Goal: Task Accomplishment & Management: Complete application form

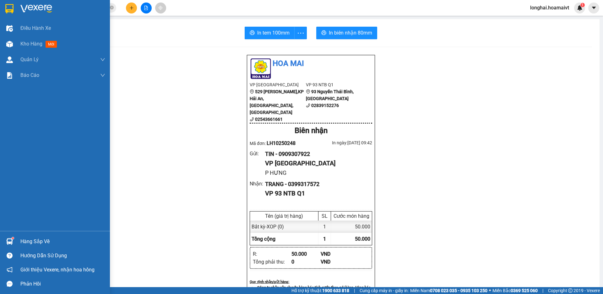
click at [44, 237] on div "Hàng sắp về" at bounding box center [62, 241] width 85 height 9
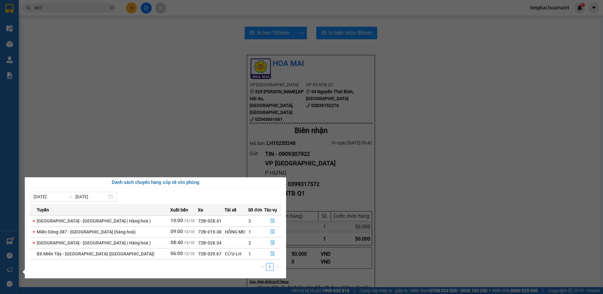
click at [192, 148] on section "Kết quả tìm kiếm ( 4151 ) Bộ lọc Mã ĐH Trạng thái Món hàng Tổng cước Chưa cước …" at bounding box center [301, 147] width 603 height 294
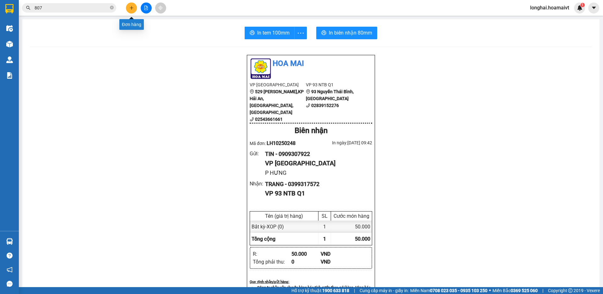
click at [129, 8] on button at bounding box center [131, 8] width 11 height 11
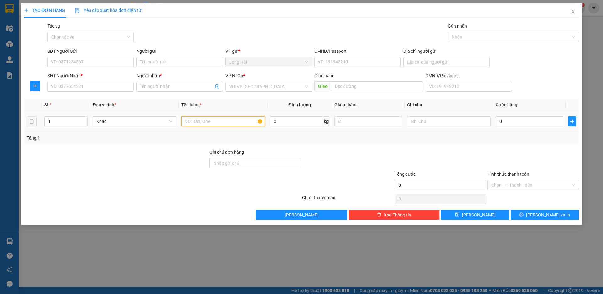
click at [211, 121] on input "text" at bounding box center [223, 121] width 84 height 10
type input "BICH XE DAY E BE"
click at [86, 87] on input "SĐT Người Nhận *" at bounding box center [90, 87] width 86 height 10
type input "0916881022"
click at [146, 88] on input "Người nhận *" at bounding box center [176, 86] width 73 height 7
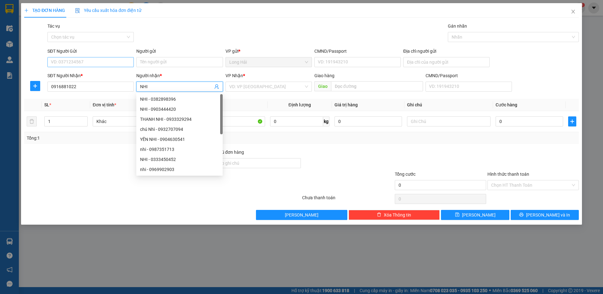
type input "NHI"
click at [88, 59] on input "SĐT Người Gửi" at bounding box center [90, 62] width 86 height 10
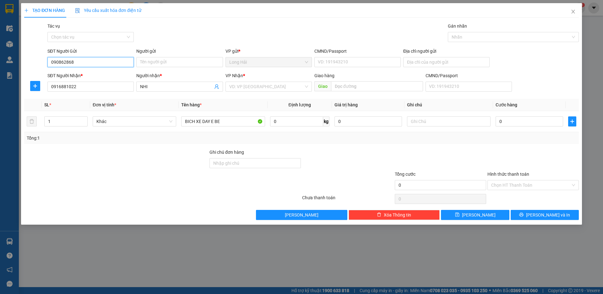
type input "0908628689"
click at [83, 79] on div "0908628689 - TRANG" at bounding box center [90, 75] width 86 height 10
type input "TRANG"
type input "0908628689"
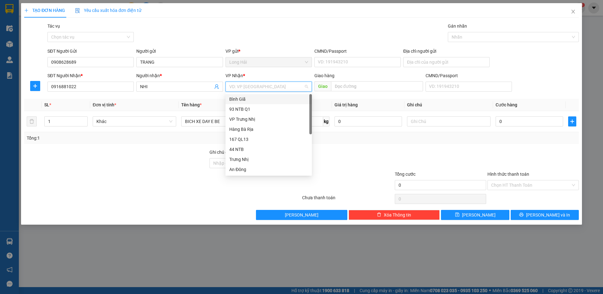
click at [278, 88] on input "search" at bounding box center [266, 86] width 74 height 9
type input "9"
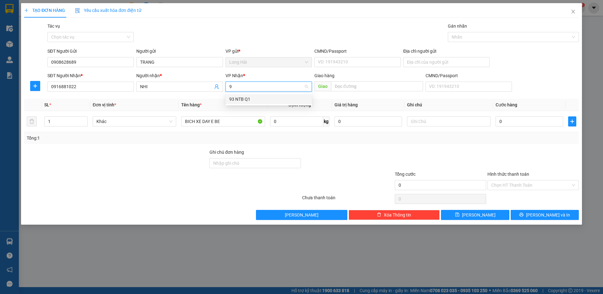
click at [232, 100] on div "93 NTB Q1" at bounding box center [268, 99] width 79 height 7
type input "4"
type input "9"
click at [263, 88] on input "9" at bounding box center [266, 86] width 74 height 9
click at [252, 102] on div "93 NTB Q1" at bounding box center [268, 99] width 79 height 7
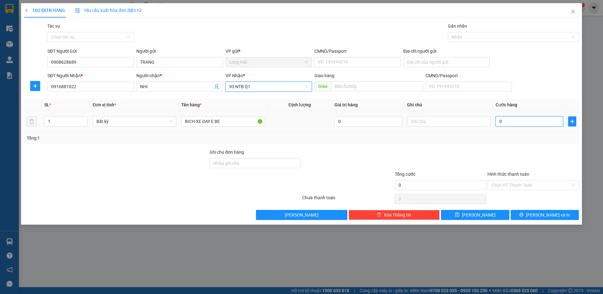
click at [506, 121] on input "0" at bounding box center [529, 121] width 68 height 10
type input "4"
type input "40"
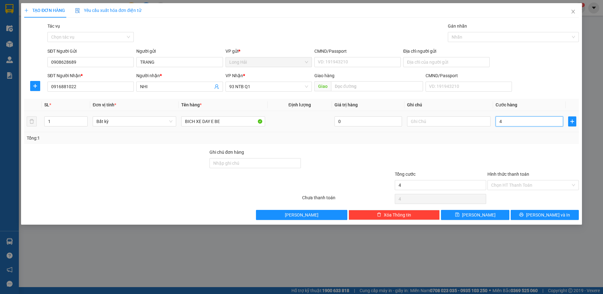
type input "40"
type input "40.000"
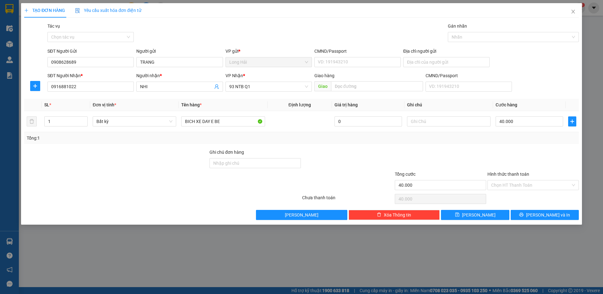
click at [525, 209] on div "Transit Pickup Surcharge Ids Transit Deliver Surcharge Ids Transit Deliver Surc…" at bounding box center [301, 121] width 554 height 197
click at [545, 214] on span "[PERSON_NAME] và In" at bounding box center [548, 215] width 44 height 7
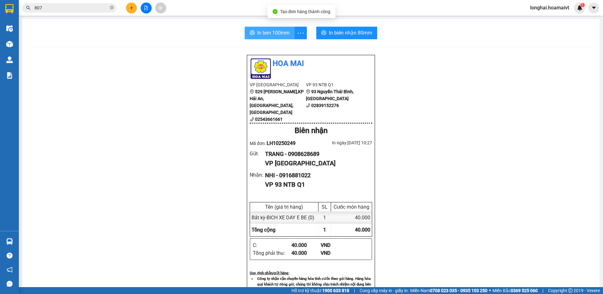
click at [265, 31] on span "In tem 100mm" at bounding box center [273, 33] width 32 height 8
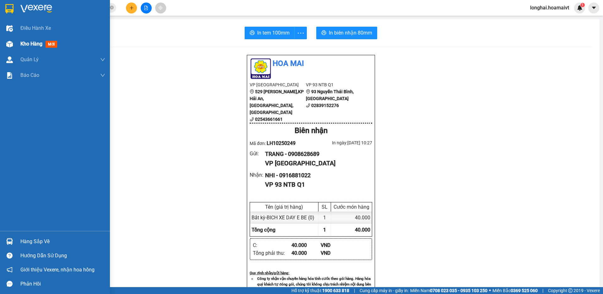
click at [31, 43] on span "Kho hàng" at bounding box center [31, 44] width 22 height 6
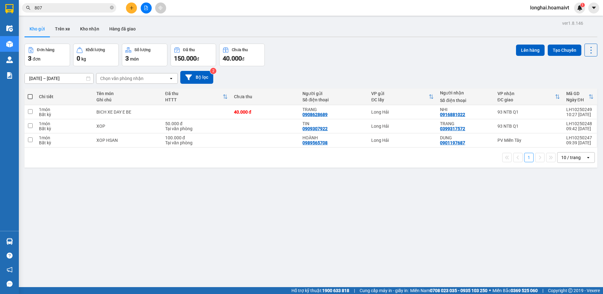
click at [29, 94] on label at bounding box center [30, 97] width 5 height 6
click at [30, 94] on input "checkbox" at bounding box center [30, 94] width 0 height 0
checkbox input "true"
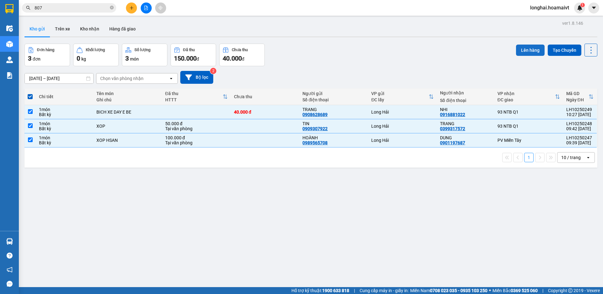
click at [521, 51] on button "Lên hàng" at bounding box center [530, 50] width 29 height 11
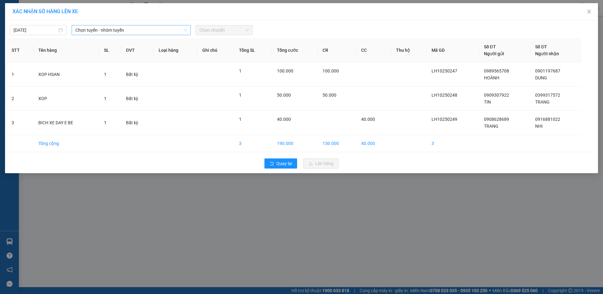
click at [147, 32] on span "Chọn tuyến - nhóm tuyến" at bounding box center [130, 29] width 111 height 9
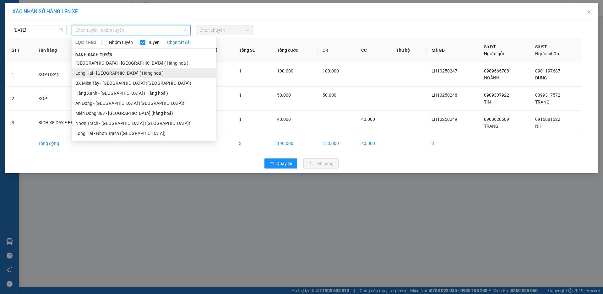
click at [126, 73] on li "Long Hải - [GEOGRAPHIC_DATA] ( Hàng hoá )" at bounding box center [144, 73] width 144 height 10
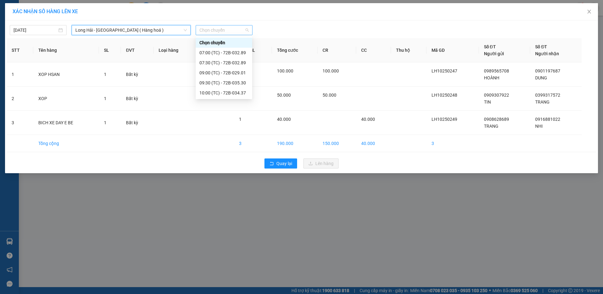
click at [222, 32] on span "Chọn chuyến" at bounding box center [223, 29] width 49 height 9
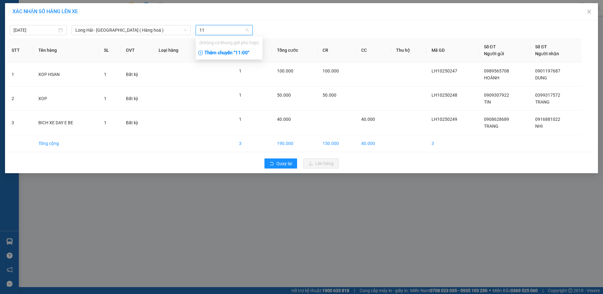
type input "11"
click at [239, 52] on div "Thêm chuyến " 11:00 "" at bounding box center [229, 53] width 67 height 11
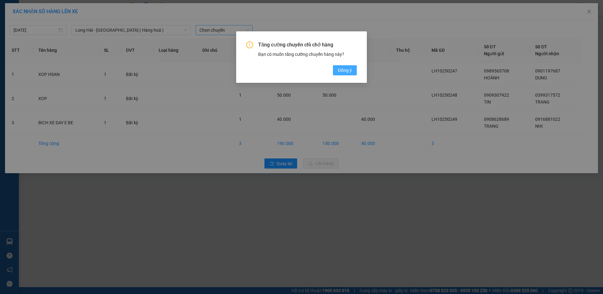
click at [338, 68] on button "Đồng ý" at bounding box center [345, 70] width 24 height 10
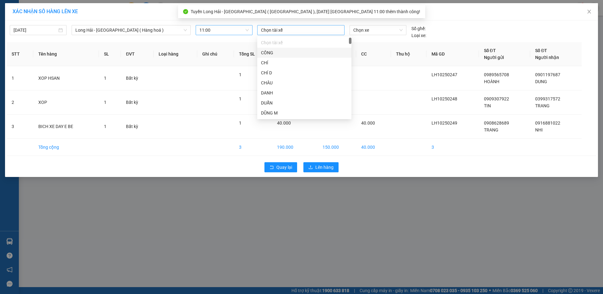
click at [315, 28] on div at bounding box center [301, 30] width 84 height 8
type input "TU"
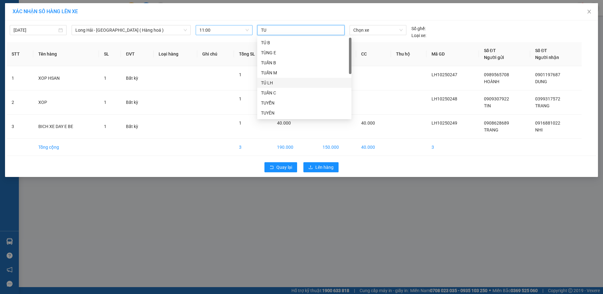
click at [284, 82] on div "TÚ LH" at bounding box center [304, 82] width 87 height 7
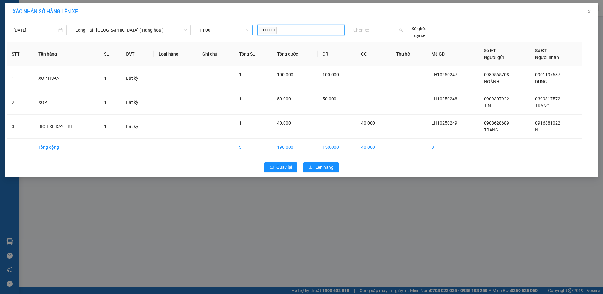
click at [384, 29] on span "Chọn xe" at bounding box center [377, 29] width 49 height 9
type input "2918"
click at [370, 43] on div "72B-029.18" at bounding box center [377, 42] width 49 height 7
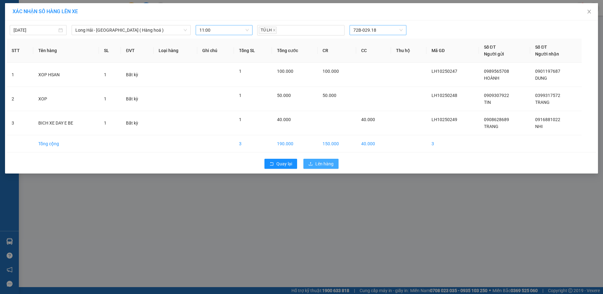
click at [319, 165] on span "Lên hàng" at bounding box center [324, 163] width 18 height 7
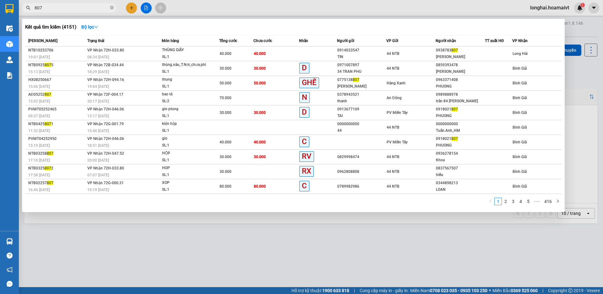
drag, startPoint x: 111, startPoint y: 8, endPoint x: 97, endPoint y: 11, distance: 14.1
click at [111, 8] on icon "close-circle" at bounding box center [112, 8] width 4 height 4
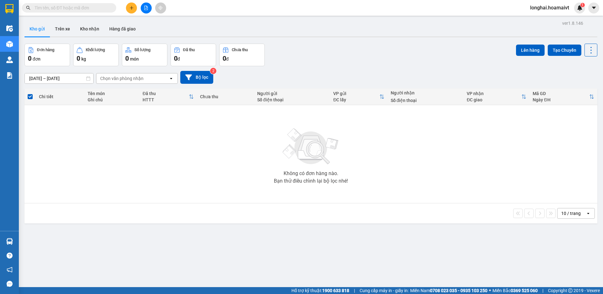
click at [95, 11] on input "text" at bounding box center [72, 7] width 74 height 7
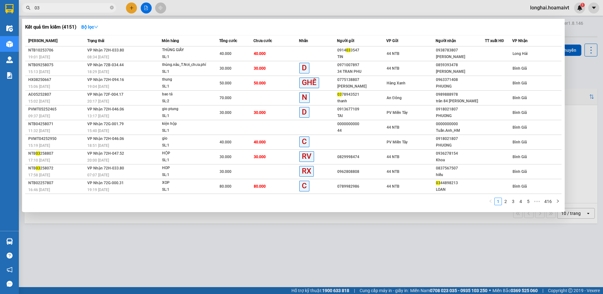
type input "030"
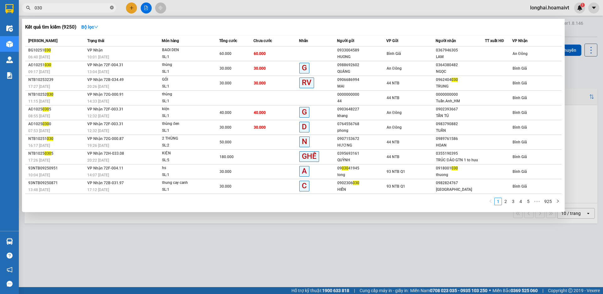
click at [111, 7] on icon "close-circle" at bounding box center [112, 8] width 4 height 4
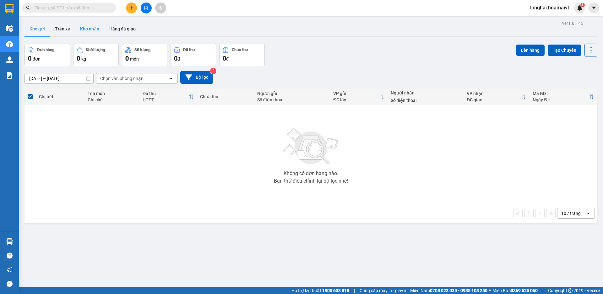
click at [87, 30] on button "Kho nhận" at bounding box center [89, 28] width 29 height 15
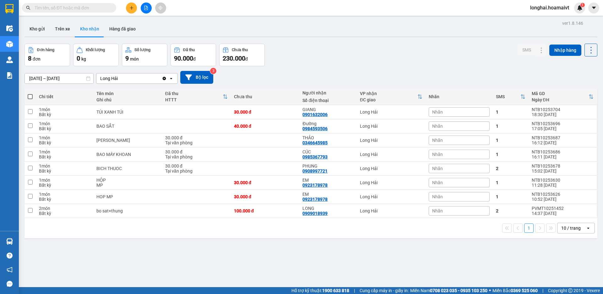
click at [82, 8] on input "text" at bounding box center [72, 7] width 74 height 7
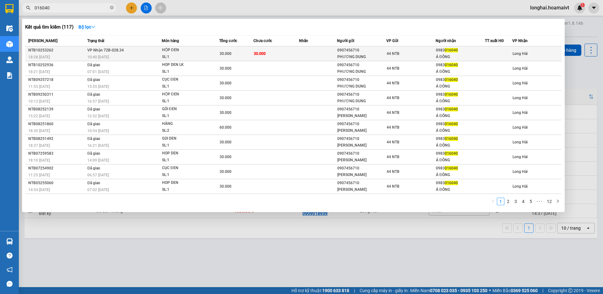
type input "016040"
click at [139, 51] on td "VP Nhận 72B-028.34 10:40 [DATE]" at bounding box center [124, 53] width 76 height 15
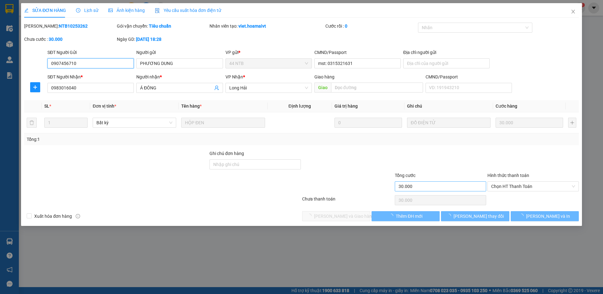
type input "0907456710"
type input "PHƯƠNG DUNG"
type input "mst: 0315321631"
type input "0983016040"
type input "Á ĐÔNG"
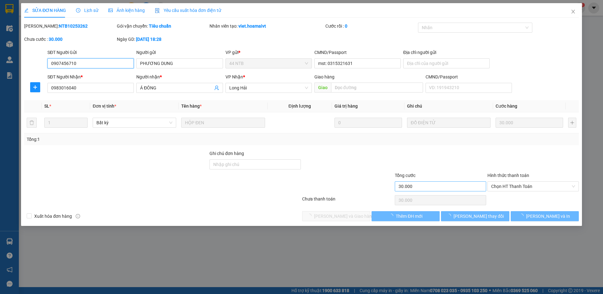
type input "30.000"
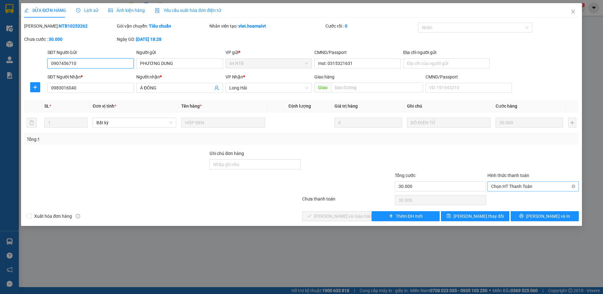
click at [508, 191] on span "Chọn HT Thanh Toán" at bounding box center [533, 186] width 84 height 9
click at [501, 197] on div "Tại văn phòng" at bounding box center [533, 199] width 84 height 7
type input "0"
click at [348, 215] on span "[PERSON_NAME] và Giao hàng" at bounding box center [344, 216] width 60 height 7
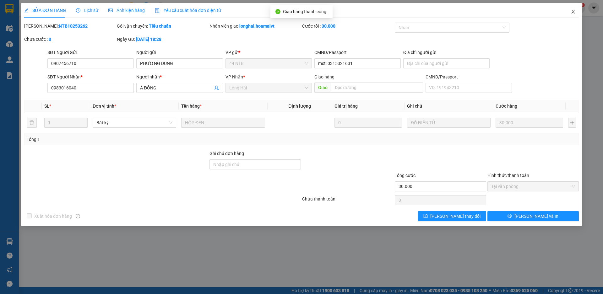
click at [573, 12] on icon "close" at bounding box center [572, 12] width 3 height 4
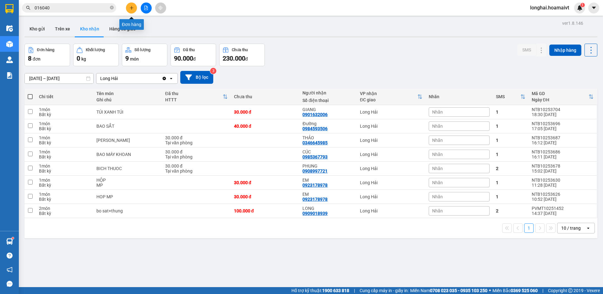
click at [132, 9] on icon "plus" at bounding box center [131, 7] width 0 height 3
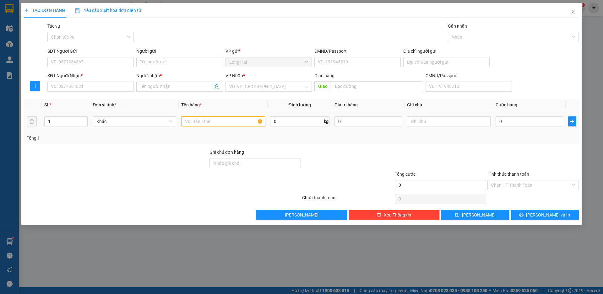
click at [194, 121] on input "text" at bounding box center [223, 121] width 84 height 10
type input "THUNG"
click at [248, 87] on input "search" at bounding box center [266, 86] width 74 height 9
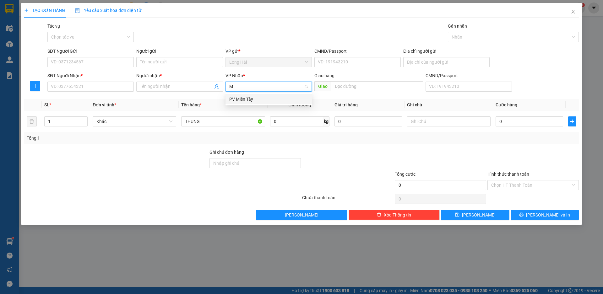
type input "MT"
drag, startPoint x: 241, startPoint y: 100, endPoint x: 136, endPoint y: 89, distance: 105.1
click at [241, 100] on div "PV Miền Tây" at bounding box center [268, 99] width 79 height 7
click at [67, 87] on input "SĐT Người Nhận *" at bounding box center [90, 87] width 86 height 10
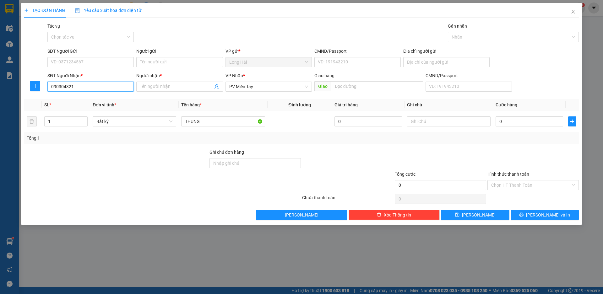
type input "0903043219"
click at [81, 98] on div "0903043219 - MAI" at bounding box center [90, 99] width 79 height 7
type input "MAI"
type input "0903043219"
click at [78, 59] on input "SĐT Người Gửi" at bounding box center [90, 62] width 86 height 10
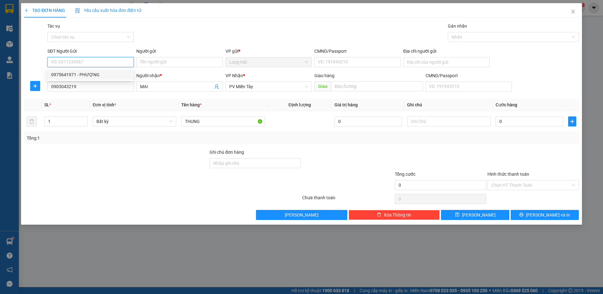
click at [85, 73] on div "0975641971 - PHƯỢNG" at bounding box center [90, 74] width 79 height 7
type input "0975641971"
type input "PHƯỢNG"
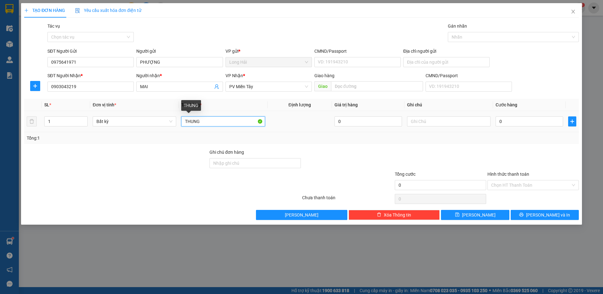
click at [222, 119] on input "THUNG" at bounding box center [223, 121] width 84 height 10
type input "THUNG DEN CAY"
click at [512, 120] on input "0" at bounding box center [529, 121] width 68 height 10
type input "5"
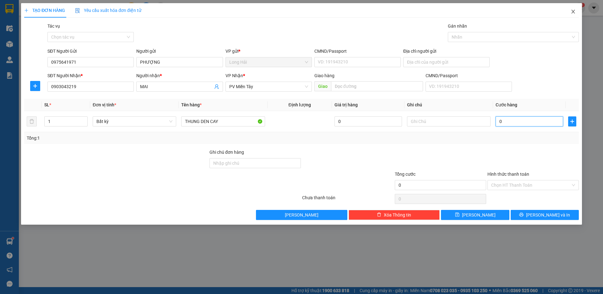
type input "5"
type input "50"
type input "50.000"
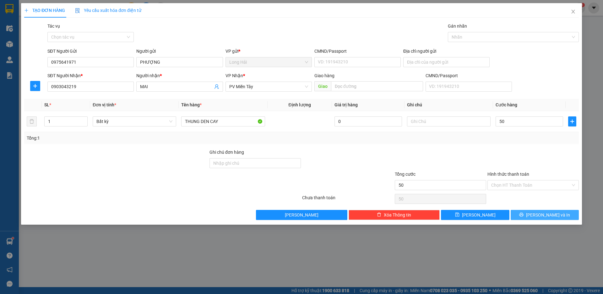
type input "50.000"
click at [523, 217] on icon "printer" at bounding box center [521, 215] width 4 height 4
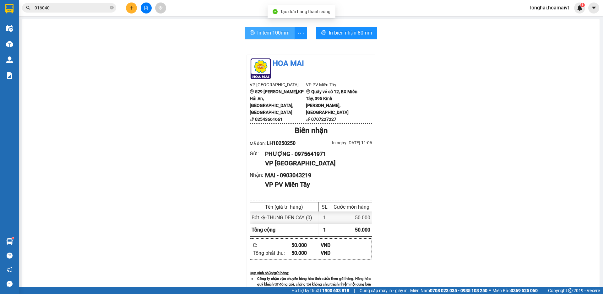
click at [257, 34] on span "In tem 100mm" at bounding box center [273, 33] width 32 height 8
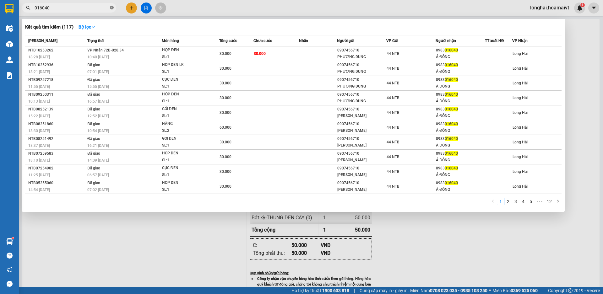
click at [111, 8] on icon "close-circle" at bounding box center [112, 8] width 4 height 4
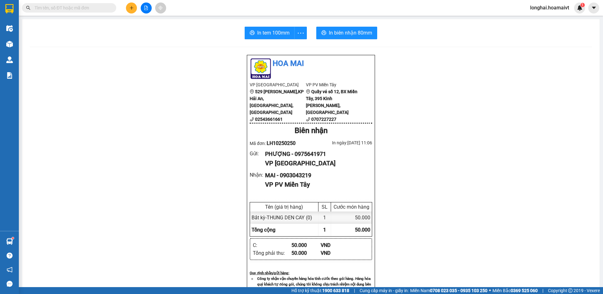
click at [88, 7] on input "text" at bounding box center [72, 7] width 74 height 7
click at [88, 8] on input "text" at bounding box center [72, 7] width 74 height 7
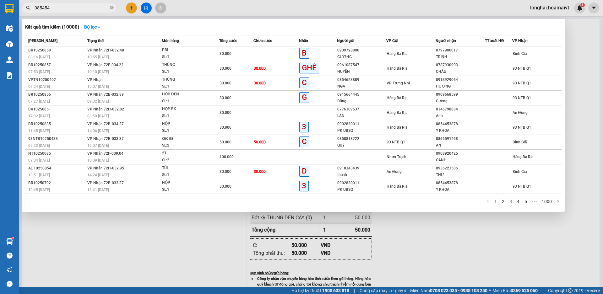
type input "0854548"
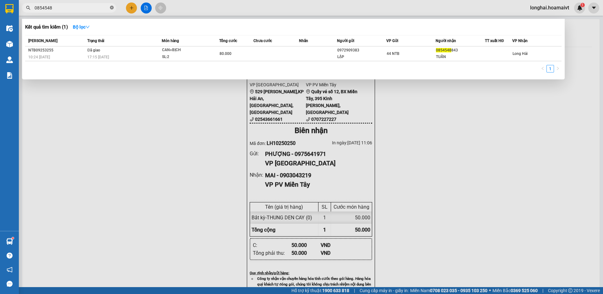
click at [111, 8] on icon "close-circle" at bounding box center [112, 8] width 4 height 4
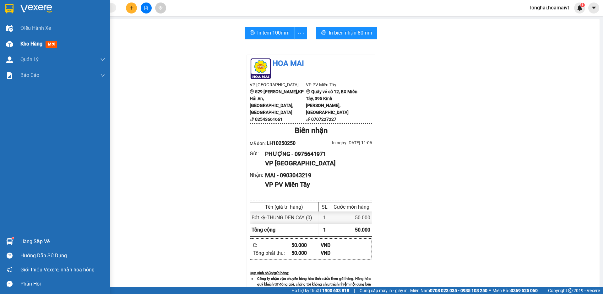
click at [33, 42] on span "Kho hàng" at bounding box center [31, 44] width 22 height 6
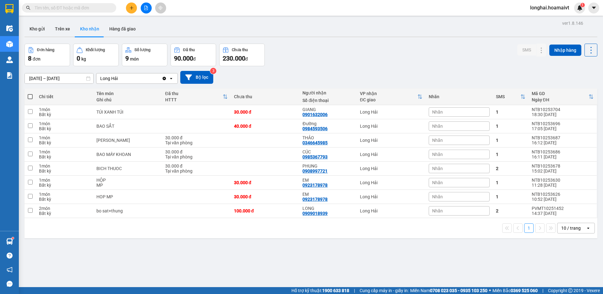
click at [92, 8] on input "text" at bounding box center [72, 7] width 74 height 7
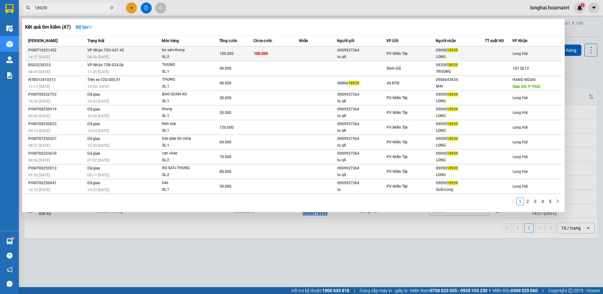
type input "18939"
click at [212, 50] on span "bo sat+thung SL: 2" at bounding box center [190, 54] width 57 height 14
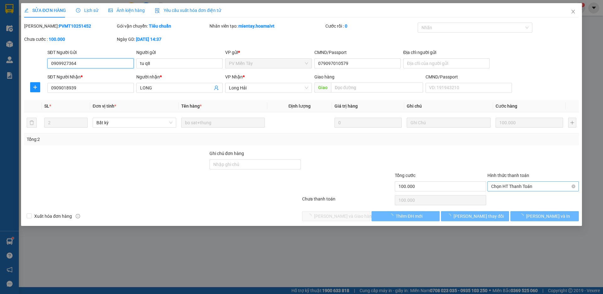
type input "0909927364"
type input "tu q8"
type input "079097010579"
type input "0909018939"
type input "LONG"
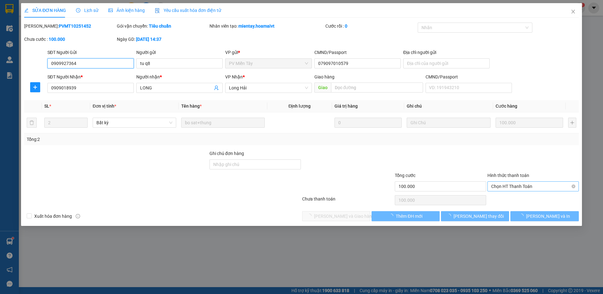
type input "100.000"
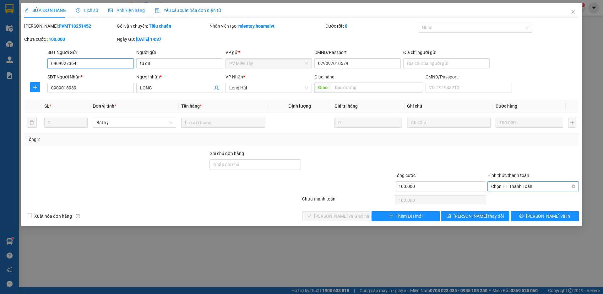
click at [505, 190] on span "Chọn HT Thanh Toán" at bounding box center [533, 186] width 84 height 9
drag, startPoint x: 498, startPoint y: 196, endPoint x: 494, endPoint y: 198, distance: 4.9
click at [498, 196] on div "Tại văn phòng" at bounding box center [533, 199] width 84 height 7
type input "0"
click at [340, 216] on span "[PERSON_NAME] và Giao hàng" at bounding box center [344, 216] width 60 height 7
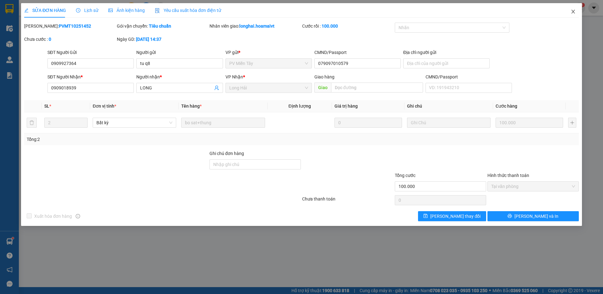
click at [573, 12] on icon "close" at bounding box center [572, 12] width 3 height 4
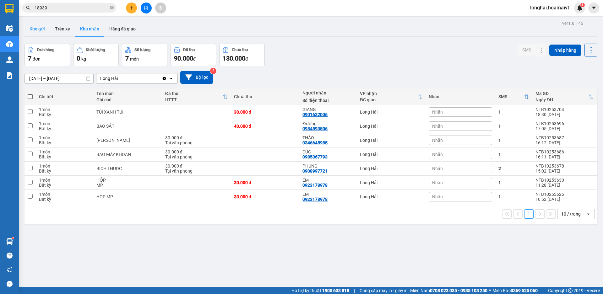
click at [32, 31] on button "Kho gửi" at bounding box center [36, 28] width 25 height 15
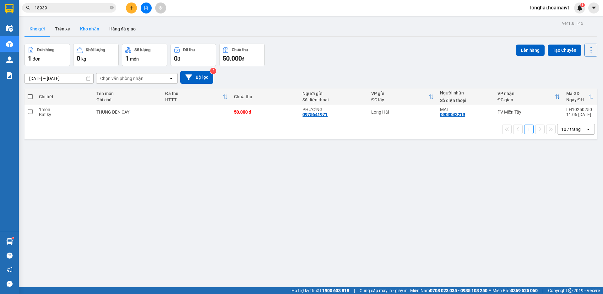
click at [96, 28] on button "Kho nhận" at bounding box center [89, 28] width 29 height 15
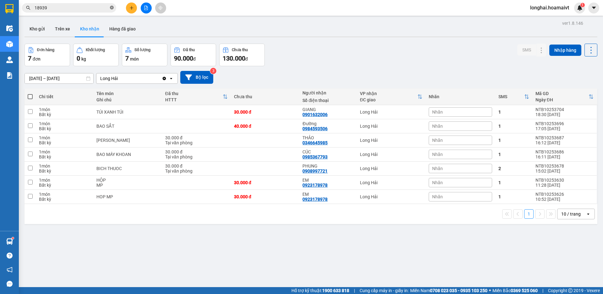
click at [111, 6] on icon "close-circle" at bounding box center [112, 8] width 4 height 4
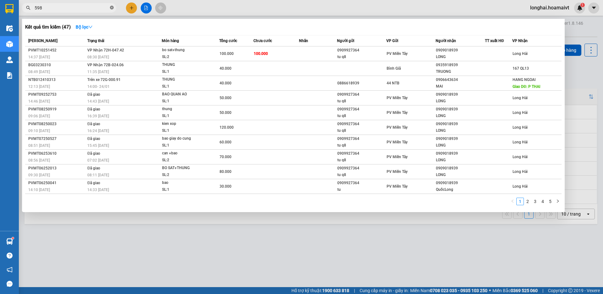
type input "5985"
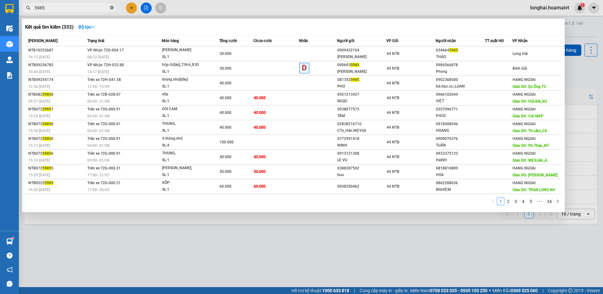
click at [111, 6] on icon "close-circle" at bounding box center [112, 8] width 4 height 4
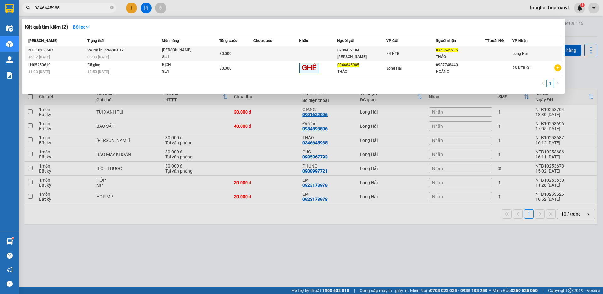
type input "0346645985"
click at [138, 56] on div "08:33 [DATE]" at bounding box center [124, 57] width 74 height 7
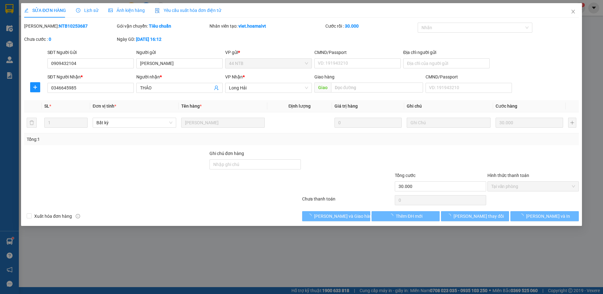
type input "0909432104"
type input "[PERSON_NAME]"
type input "0346645985"
type input "THẢO"
type input "30.000"
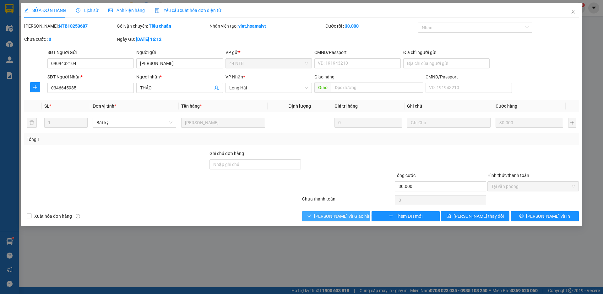
click at [339, 216] on span "[PERSON_NAME] và Giao hàng" at bounding box center [344, 216] width 60 height 7
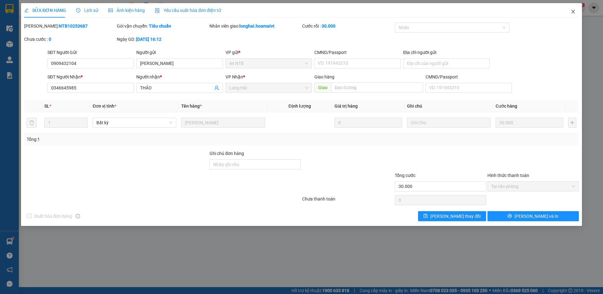
click at [573, 12] on icon "close" at bounding box center [572, 11] width 5 height 5
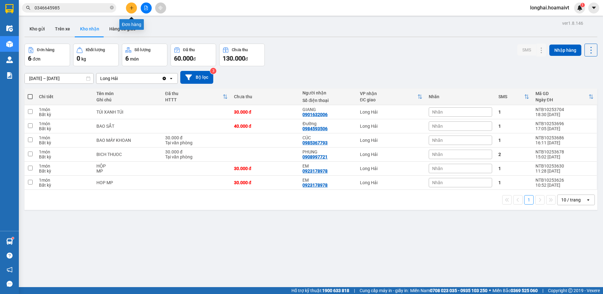
click at [132, 6] on icon "plus" at bounding box center [131, 8] width 4 height 4
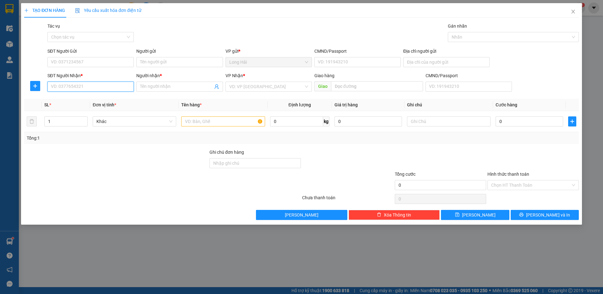
click at [108, 86] on input "SĐT Người Nhận *" at bounding box center [90, 87] width 86 height 10
type input "0978207932"
click at [97, 96] on div "0978207932 - HÀ ĐOÀN" at bounding box center [90, 99] width 79 height 7
type input "TO 2 AP P THO P HUNG"
type input "HÀ ĐOÀN"
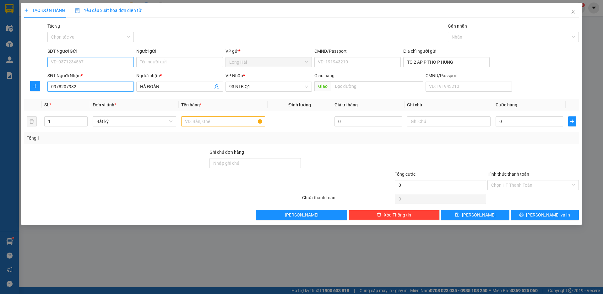
type input "0978207932"
click at [113, 64] on input "SĐT Người Gửi" at bounding box center [90, 62] width 86 height 10
click at [89, 74] on div "0937469219 - OANH" at bounding box center [90, 74] width 79 height 7
type input "0937469219"
type input "OANH"
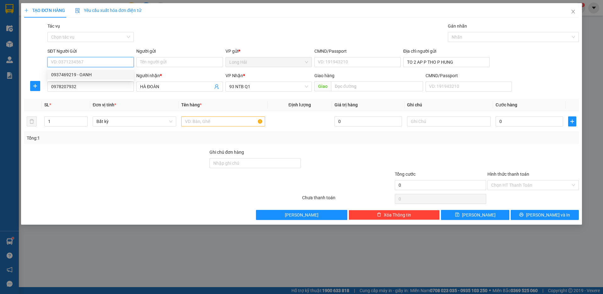
type input "094185016578"
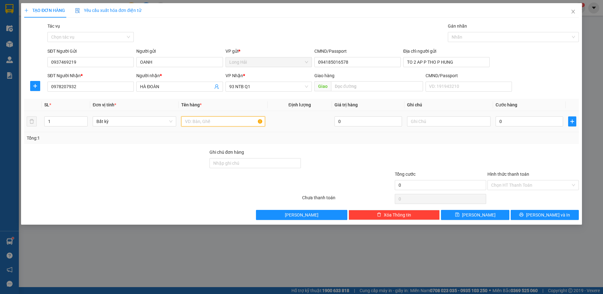
click at [203, 123] on input "text" at bounding box center [223, 121] width 84 height 10
type input "HOP"
click at [510, 126] on input "0" at bounding box center [529, 121] width 68 height 10
type input "3"
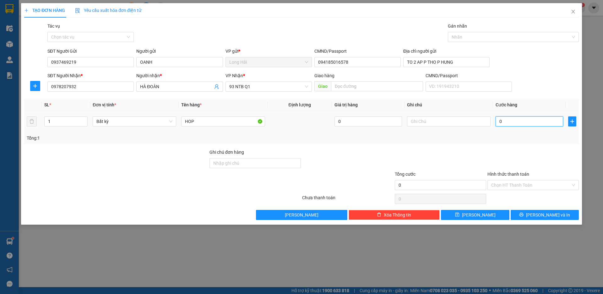
type input "3"
type input "30"
type input "30.000"
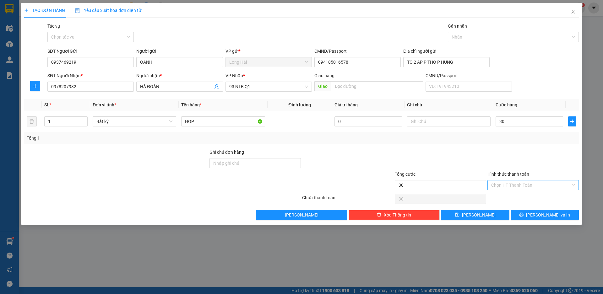
type input "30.000"
drag, startPoint x: 545, startPoint y: 185, endPoint x: 542, endPoint y: 189, distance: 4.9
click at [545, 186] on input "Hình thức thanh toán" at bounding box center [530, 185] width 79 height 9
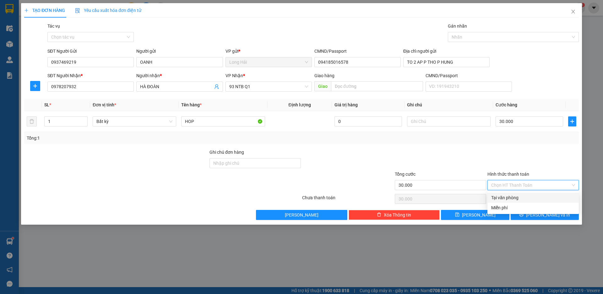
click at [529, 201] on div "Tại văn phòng" at bounding box center [533, 197] width 84 height 7
type input "0"
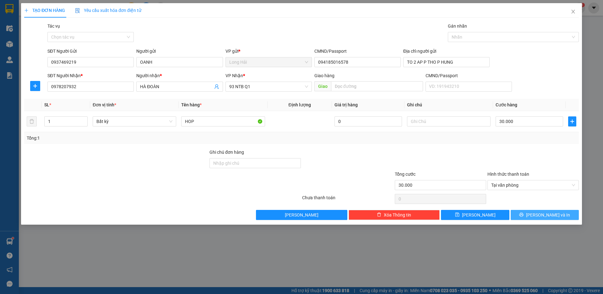
click at [535, 211] on button "[PERSON_NAME] và In" at bounding box center [544, 215] width 68 height 10
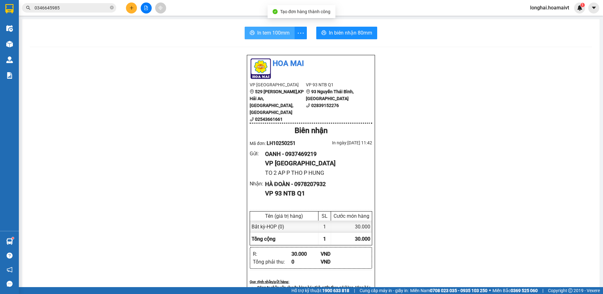
click at [257, 31] on span "In tem 100mm" at bounding box center [273, 33] width 32 height 8
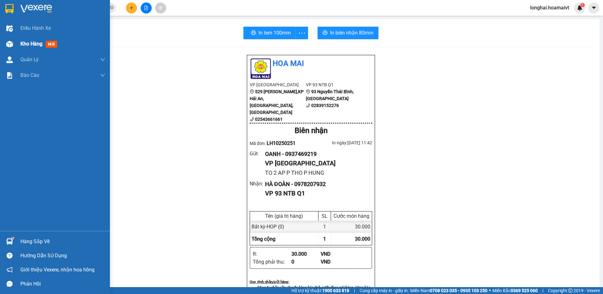
click at [22, 45] on span "Kho hàng" at bounding box center [31, 44] width 22 height 6
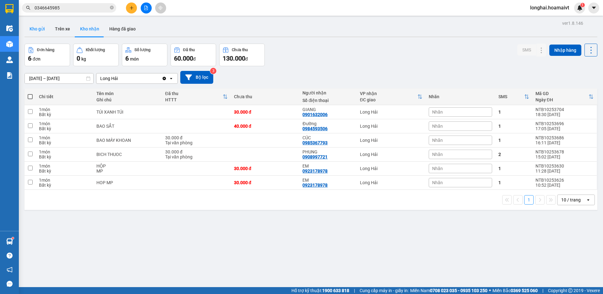
click at [40, 28] on button "Kho gửi" at bounding box center [36, 28] width 25 height 15
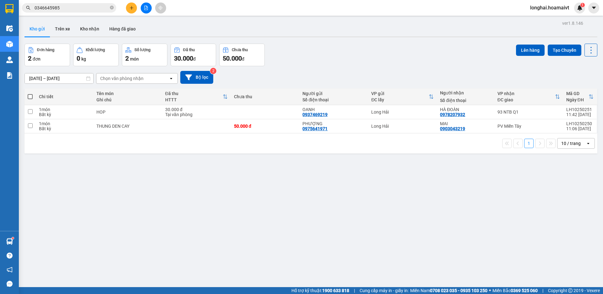
click at [30, 95] on span at bounding box center [30, 96] width 5 height 5
click at [30, 94] on input "checkbox" at bounding box center [30, 94] width 0 height 0
checkbox input "true"
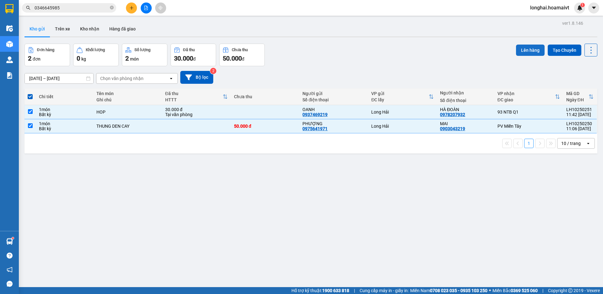
click at [518, 49] on button "Lên hàng" at bounding box center [530, 50] width 29 height 11
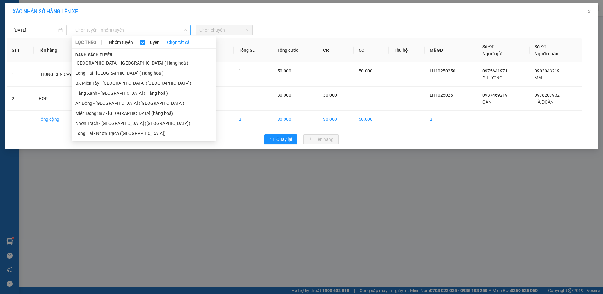
click at [102, 28] on span "Chọn tuyến - nhóm tuyến" at bounding box center [130, 29] width 111 height 9
click at [97, 72] on li "Long Hải - [GEOGRAPHIC_DATA] ( Hàng hoá )" at bounding box center [144, 73] width 144 height 10
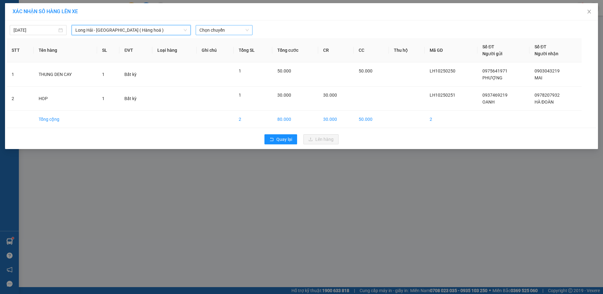
click at [236, 28] on span "Chọn chuyến" at bounding box center [223, 29] width 49 height 9
type input "12"
click at [236, 53] on div "Thêm chuyến " 12:00 "" at bounding box center [229, 53] width 67 height 11
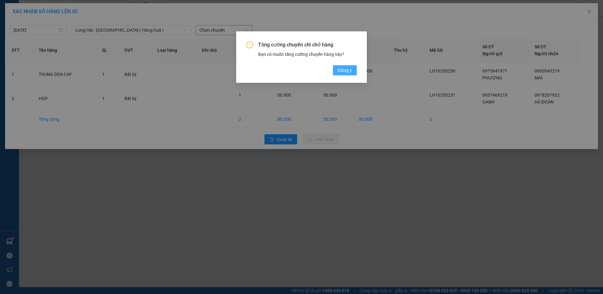
click at [352, 74] on button "Đồng ý" at bounding box center [345, 70] width 24 height 10
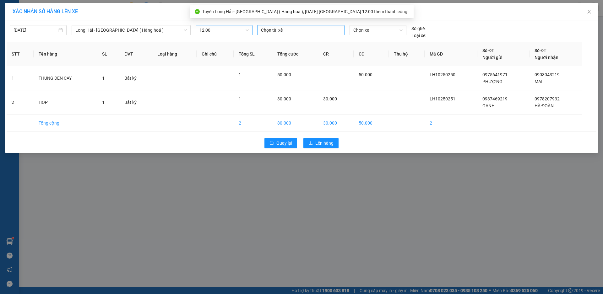
click at [277, 29] on div at bounding box center [301, 30] width 84 height 8
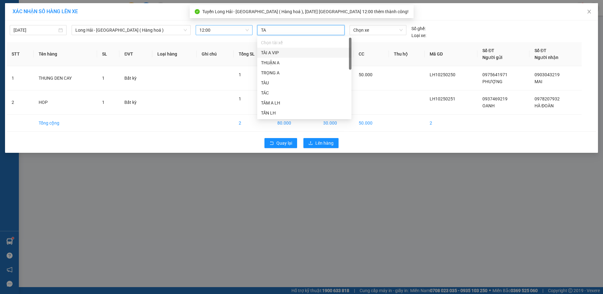
type input "TAM"
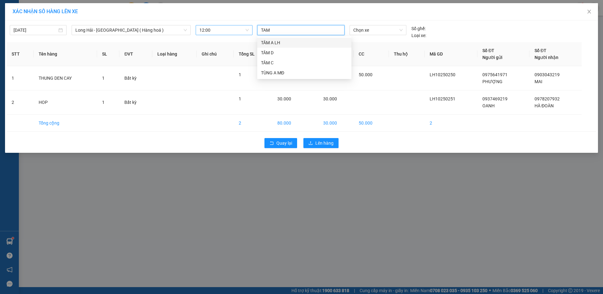
click at [287, 43] on div "TÂM A LH" at bounding box center [304, 42] width 87 height 7
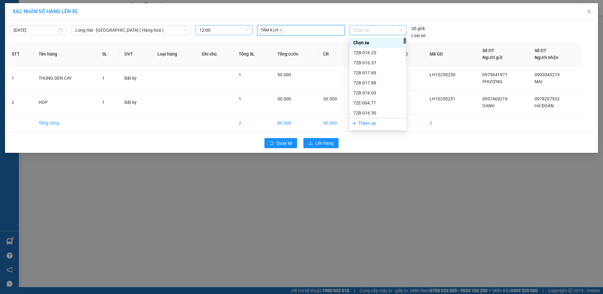
click at [361, 30] on span "Chọn xe" at bounding box center [377, 29] width 49 height 9
type input "3005"
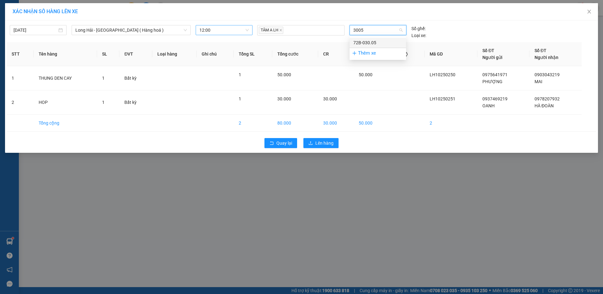
click at [360, 41] on div "72B-030.05" at bounding box center [377, 42] width 49 height 7
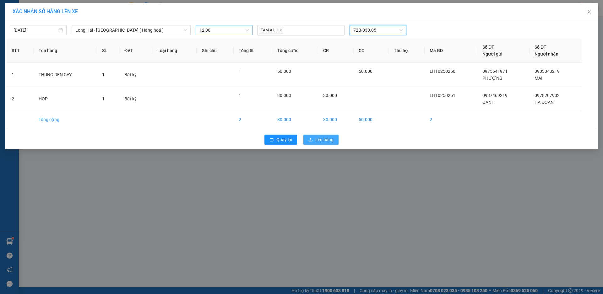
click at [325, 139] on span "Lên hàng" at bounding box center [324, 139] width 18 height 7
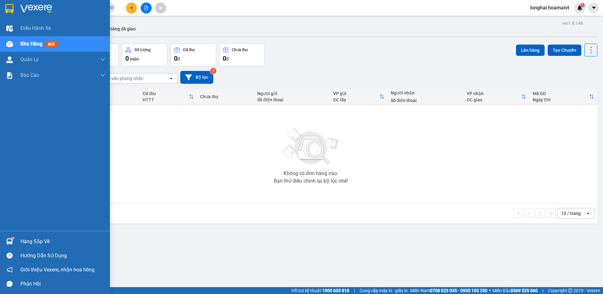
click at [18, 241] on div "Hàng sắp về" at bounding box center [55, 242] width 110 height 14
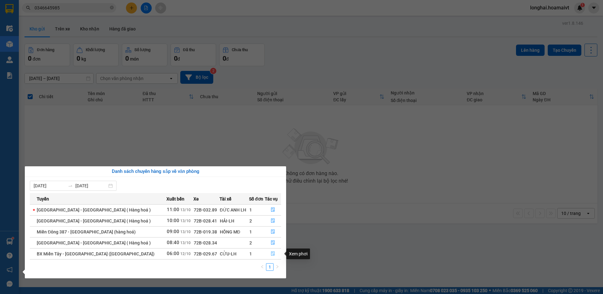
click at [271, 253] on icon "file-done" at bounding box center [273, 253] width 4 height 4
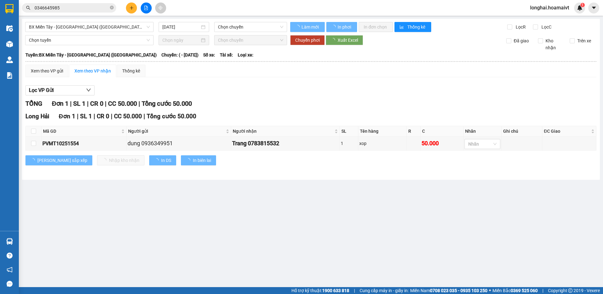
type input "[DATE]"
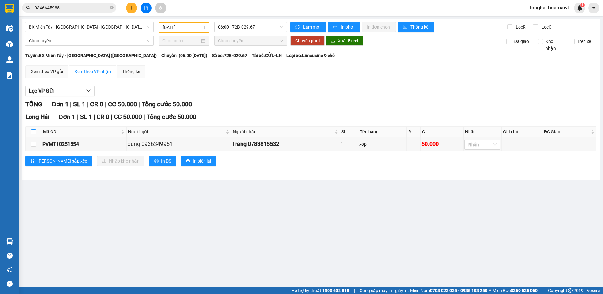
click at [34, 131] on input "checkbox" at bounding box center [33, 131] width 5 height 5
checkbox input "true"
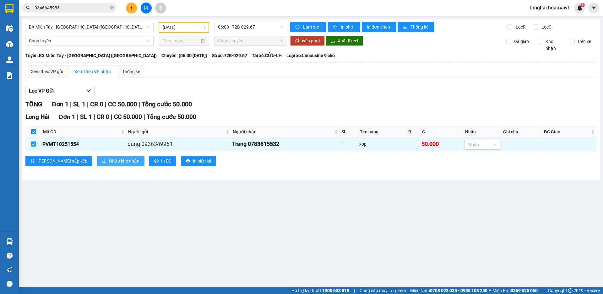
click at [109, 159] on span "Nhập kho nhận" at bounding box center [124, 161] width 30 height 7
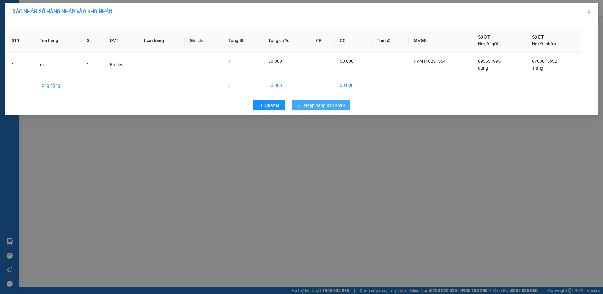
click at [323, 104] on span "Nhập hàng kho nhận" at bounding box center [324, 105] width 41 height 7
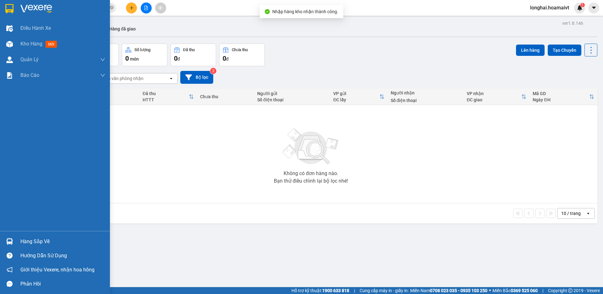
click at [27, 240] on div "Hàng sắp về" at bounding box center [62, 241] width 85 height 9
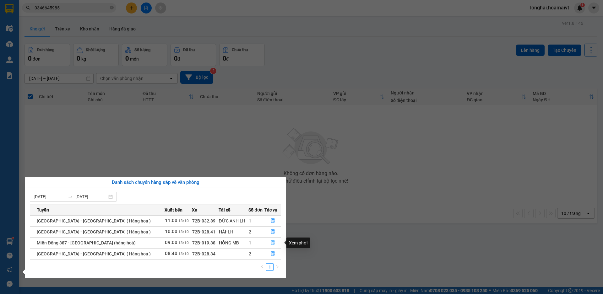
click at [272, 244] on icon "file-done" at bounding box center [273, 243] width 4 height 4
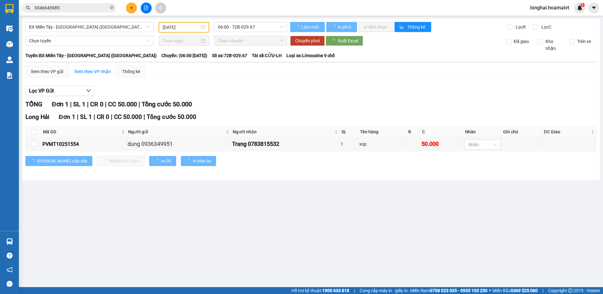
type input "[DATE]"
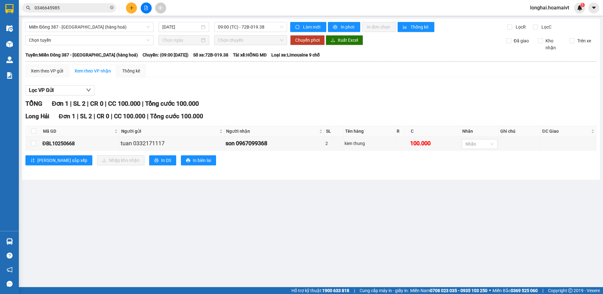
click at [284, 98] on div "Lọc VP Gửi TỔNG Đơn 1 | SL 2 | CR 0 | CC 100.000 | Tổng cước 100.000 [GEOGRAPH…" at bounding box center [310, 127] width 571 height 91
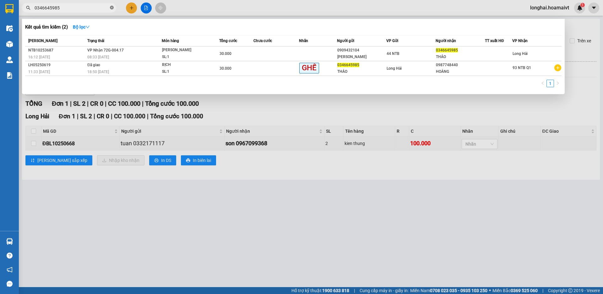
click at [113, 6] on icon "close-circle" at bounding box center [112, 8] width 4 height 4
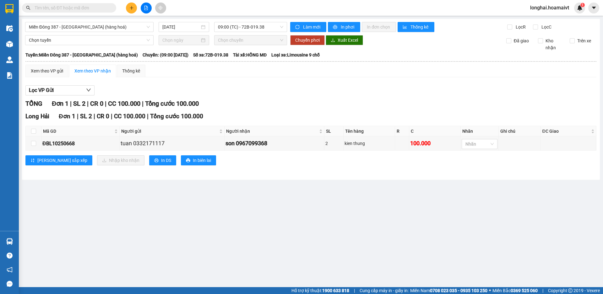
click at [103, 7] on input "text" at bounding box center [72, 7] width 74 height 7
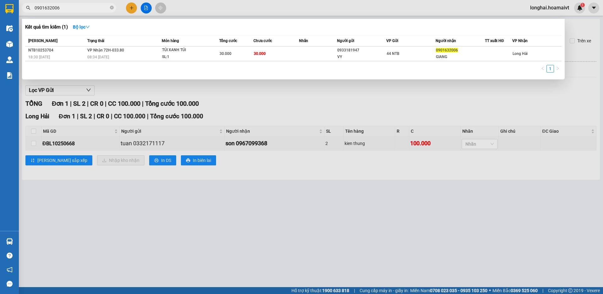
type input "0901632006"
